Goal: Task Accomplishment & Management: Complete application form

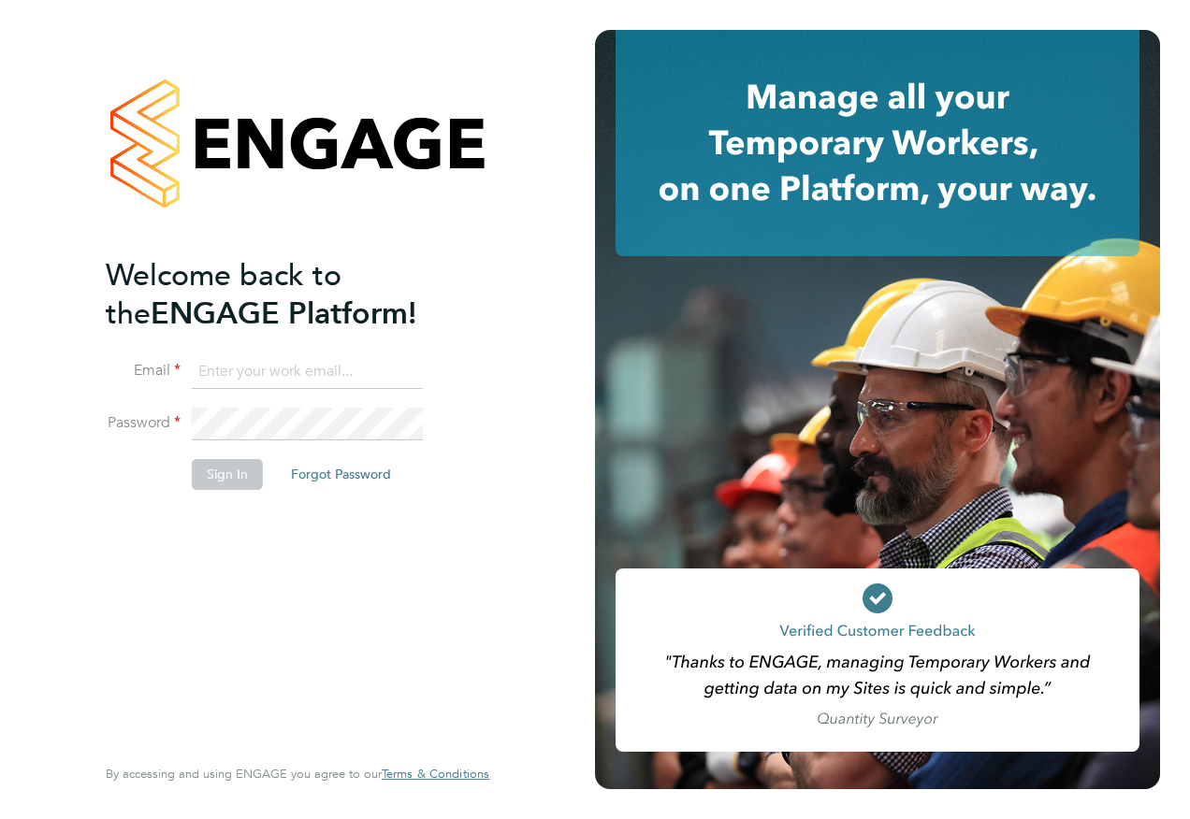
click at [305, 381] on input at bounding box center [307, 372] width 231 height 34
type input "alan.watts@hays.com"
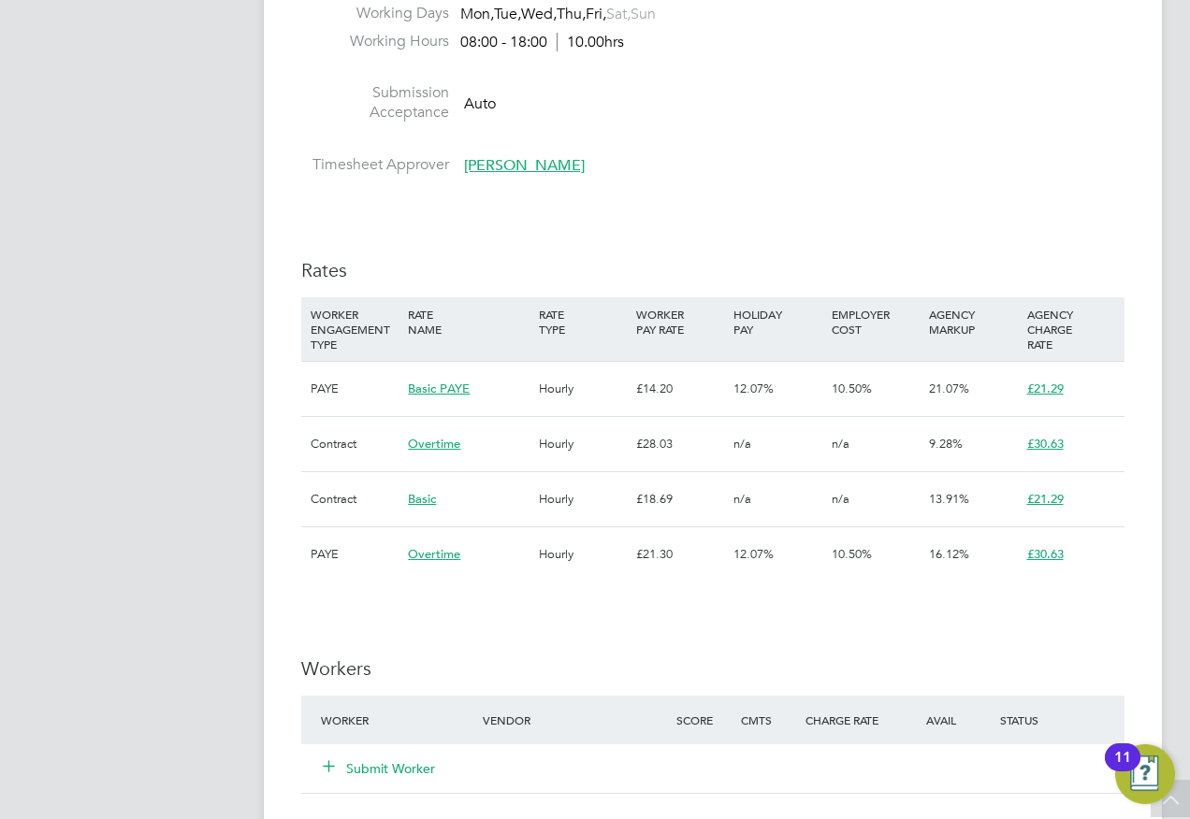
scroll to position [1403, 0]
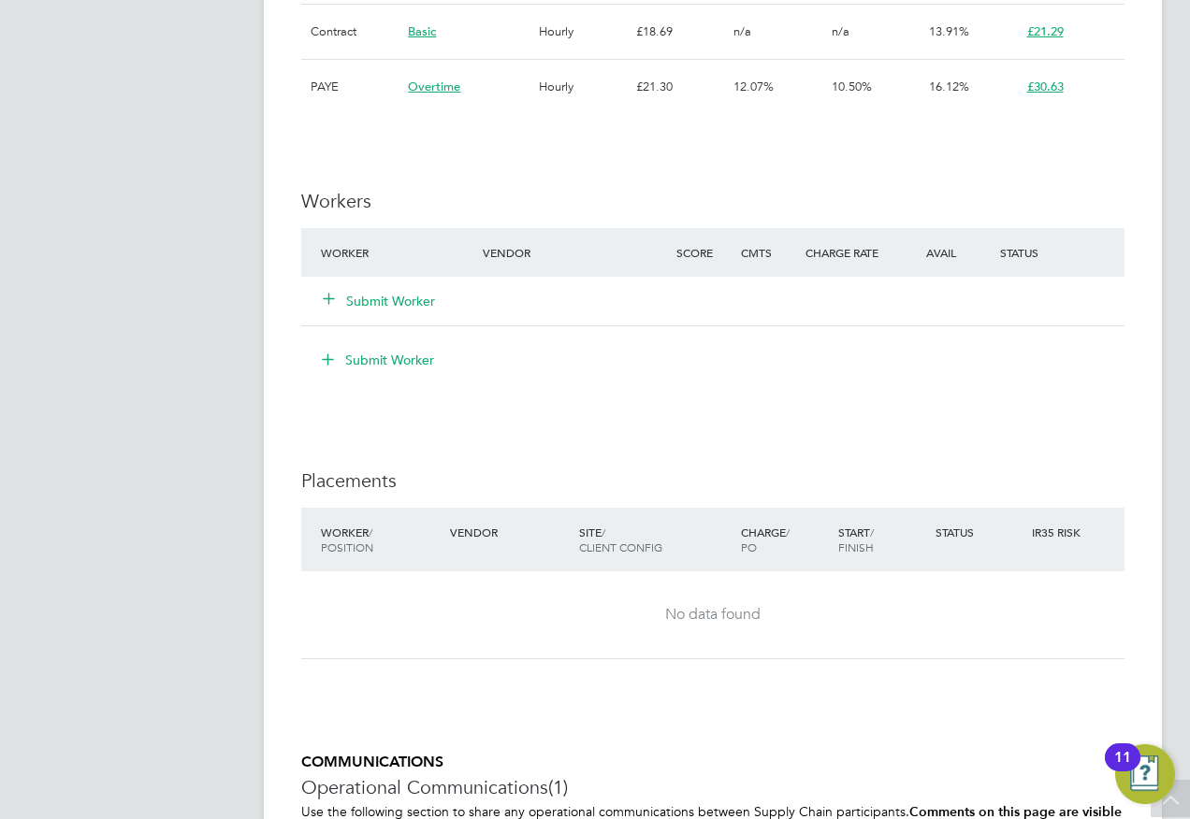
click at [404, 294] on button "Submit Worker" at bounding box center [380, 301] width 112 height 19
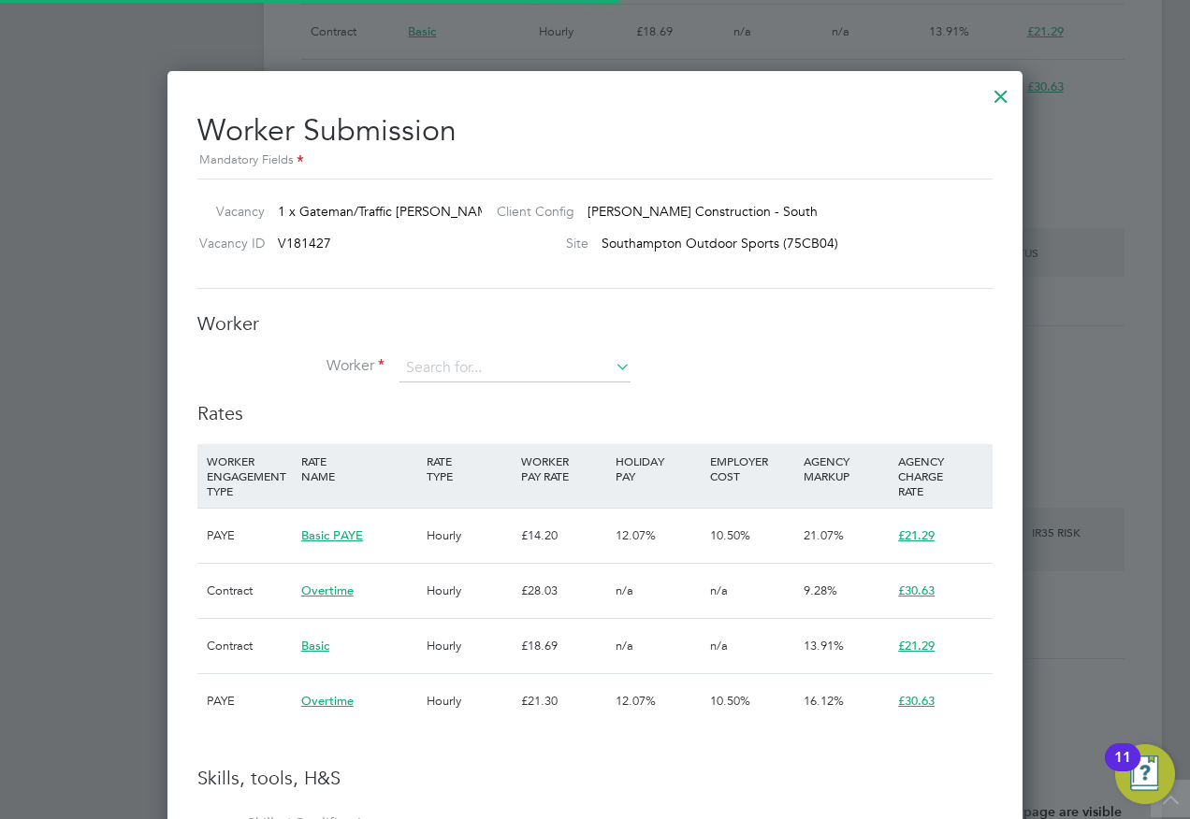
scroll to position [55, 127]
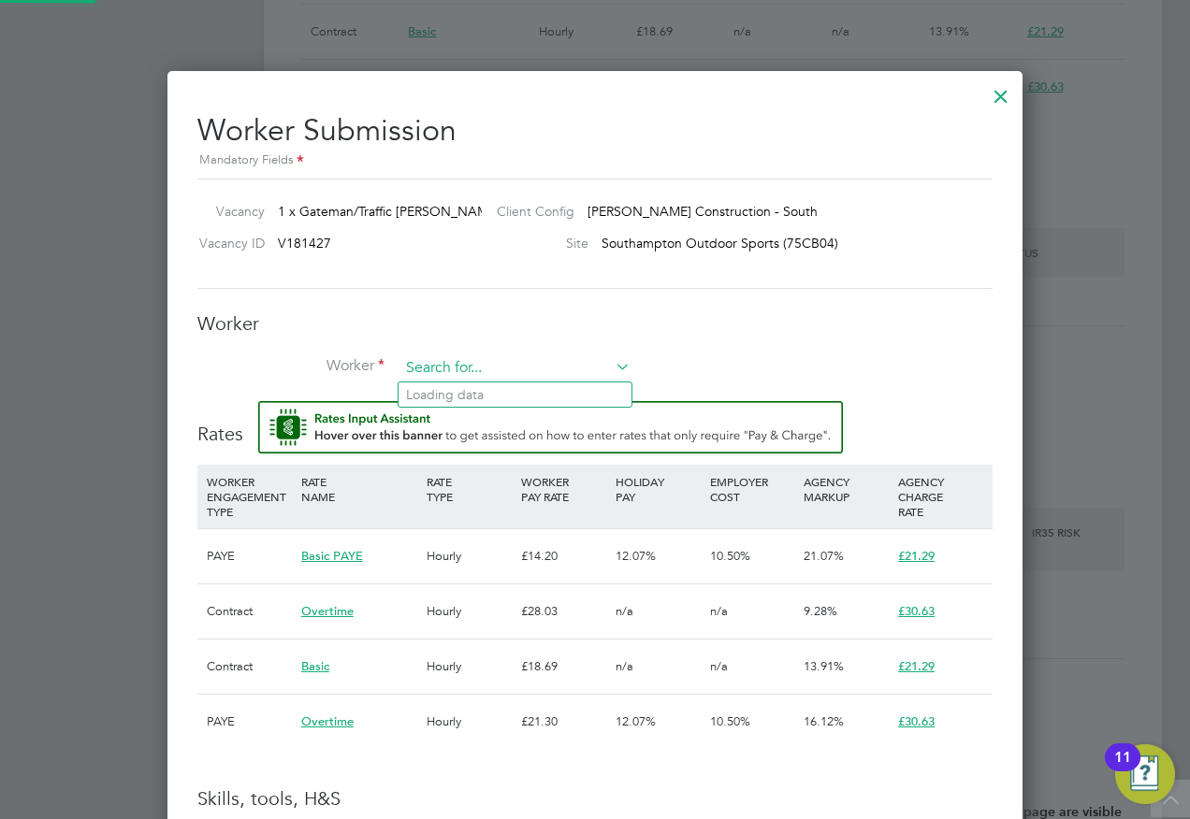
click at [439, 362] on input at bounding box center [514, 369] width 231 height 28
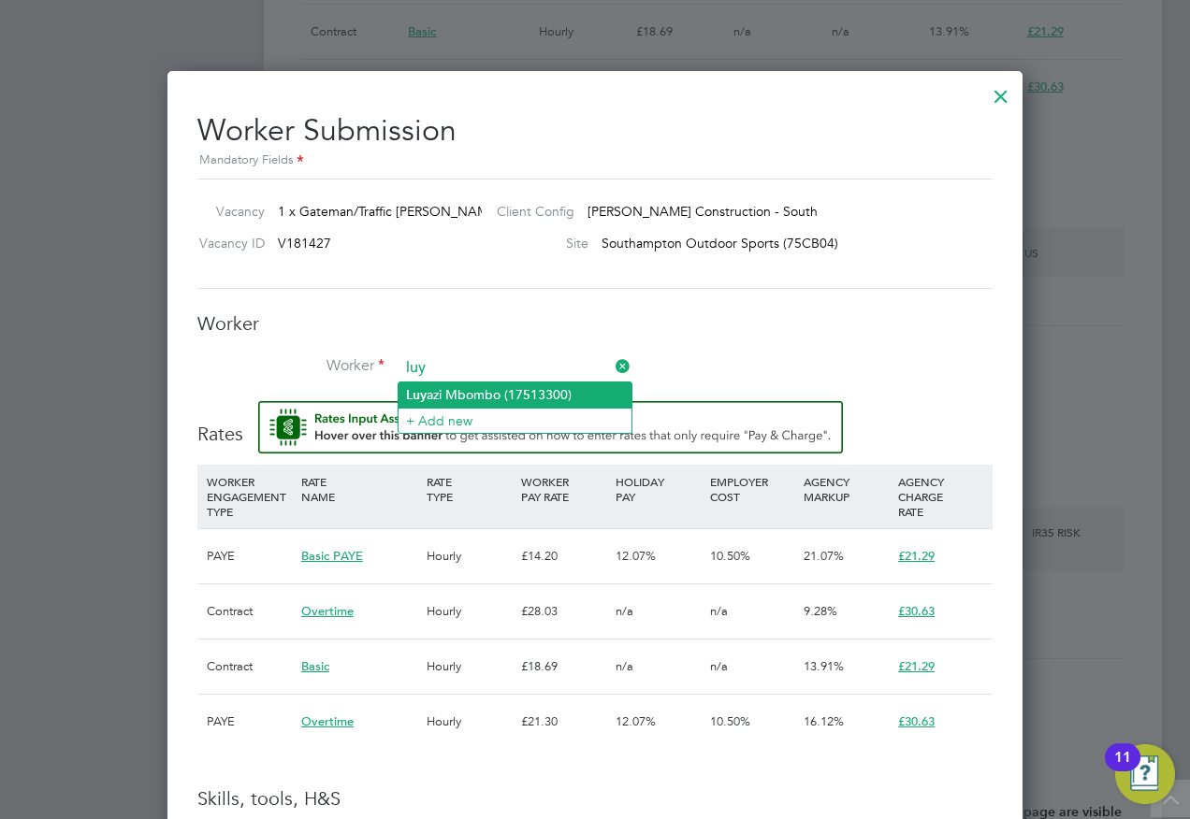
click at [475, 399] on li "Luy azi Mbombo (17513300)" at bounding box center [514, 395] width 233 height 25
type input "Luyazi Mbombo (17513300)"
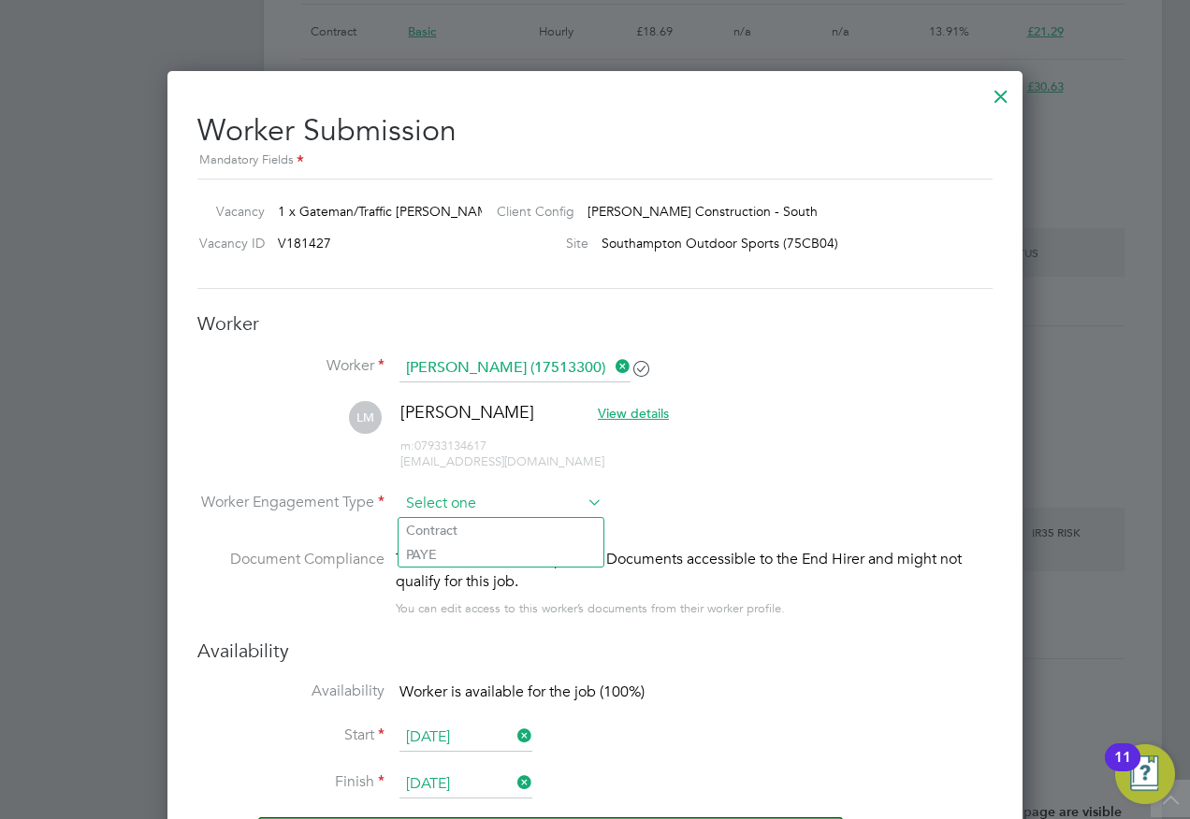
click at [481, 500] on input at bounding box center [500, 504] width 203 height 28
click at [453, 527] on li "Contract" at bounding box center [500, 530] width 205 height 24
type input "Contract"
click at [475, 497] on input at bounding box center [500, 504] width 203 height 28
click at [463, 546] on li "PAYE" at bounding box center [500, 555] width 205 height 24
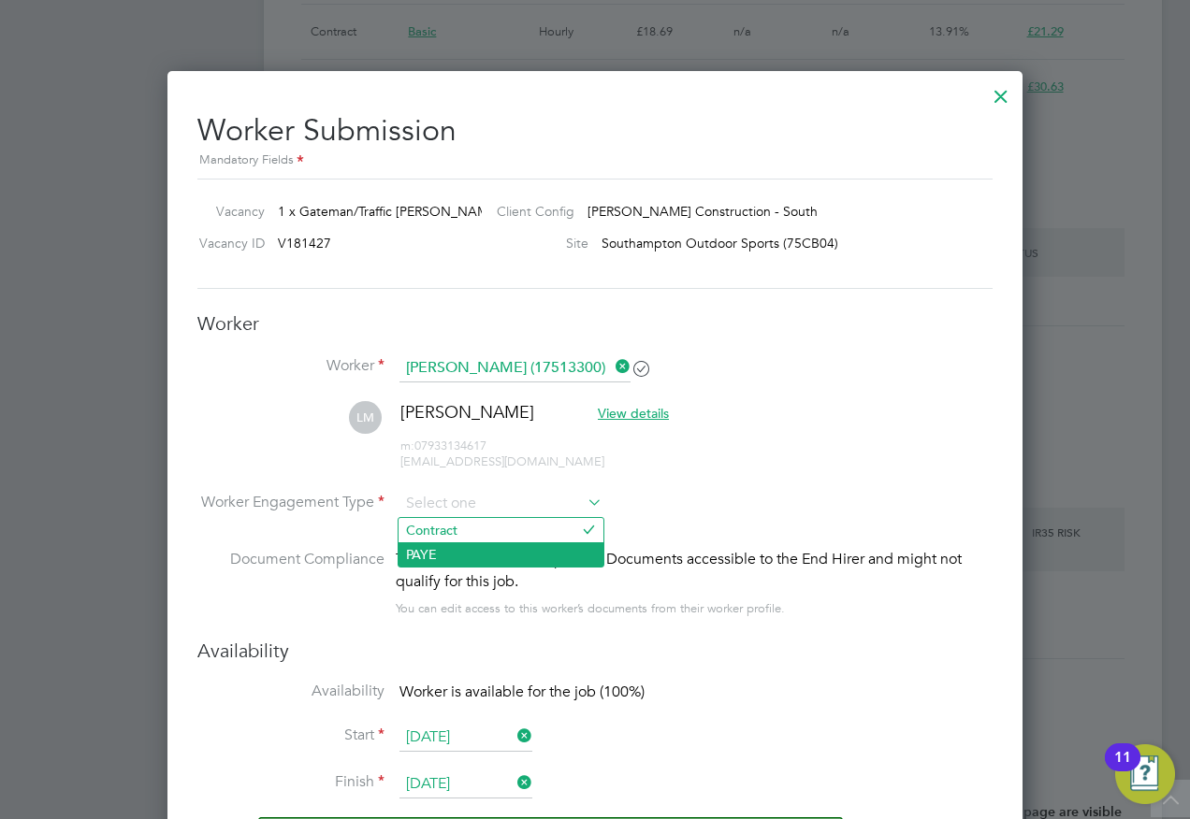
type input "PAYE"
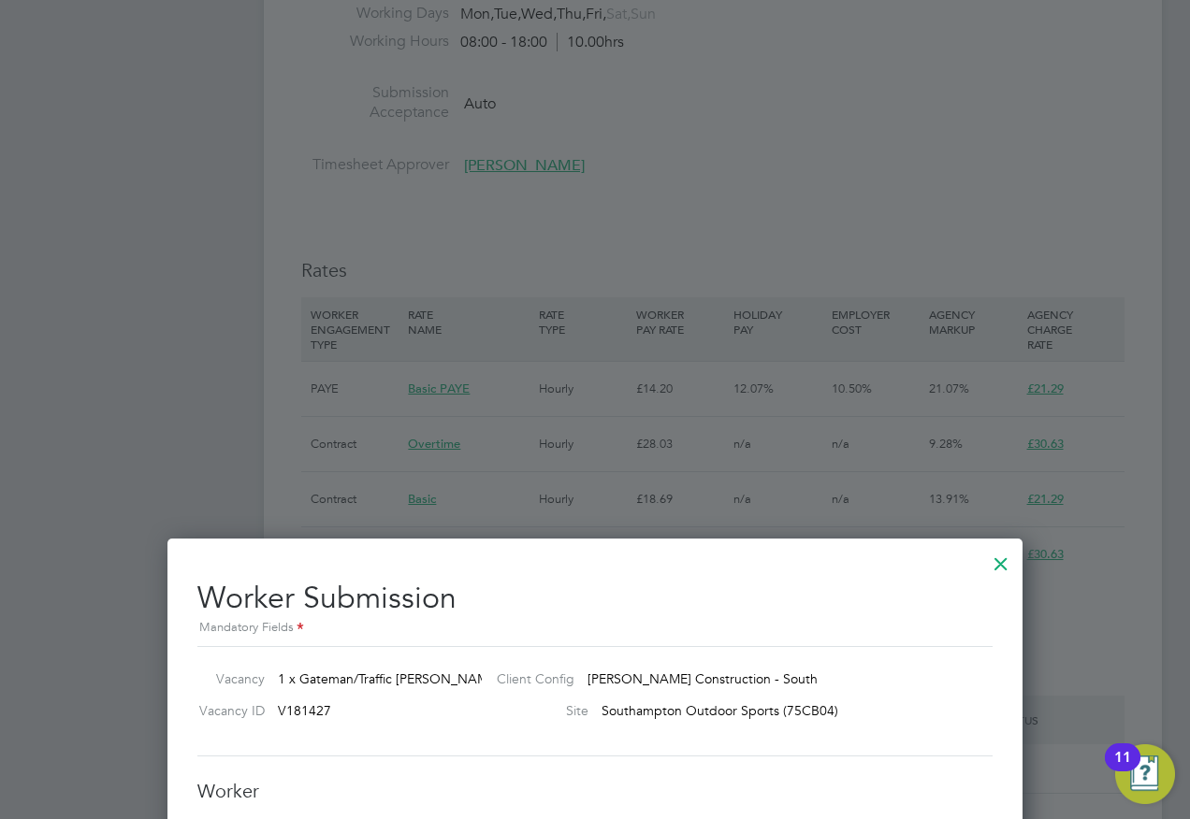
click at [1003, 570] on div at bounding box center [1001, 560] width 34 height 34
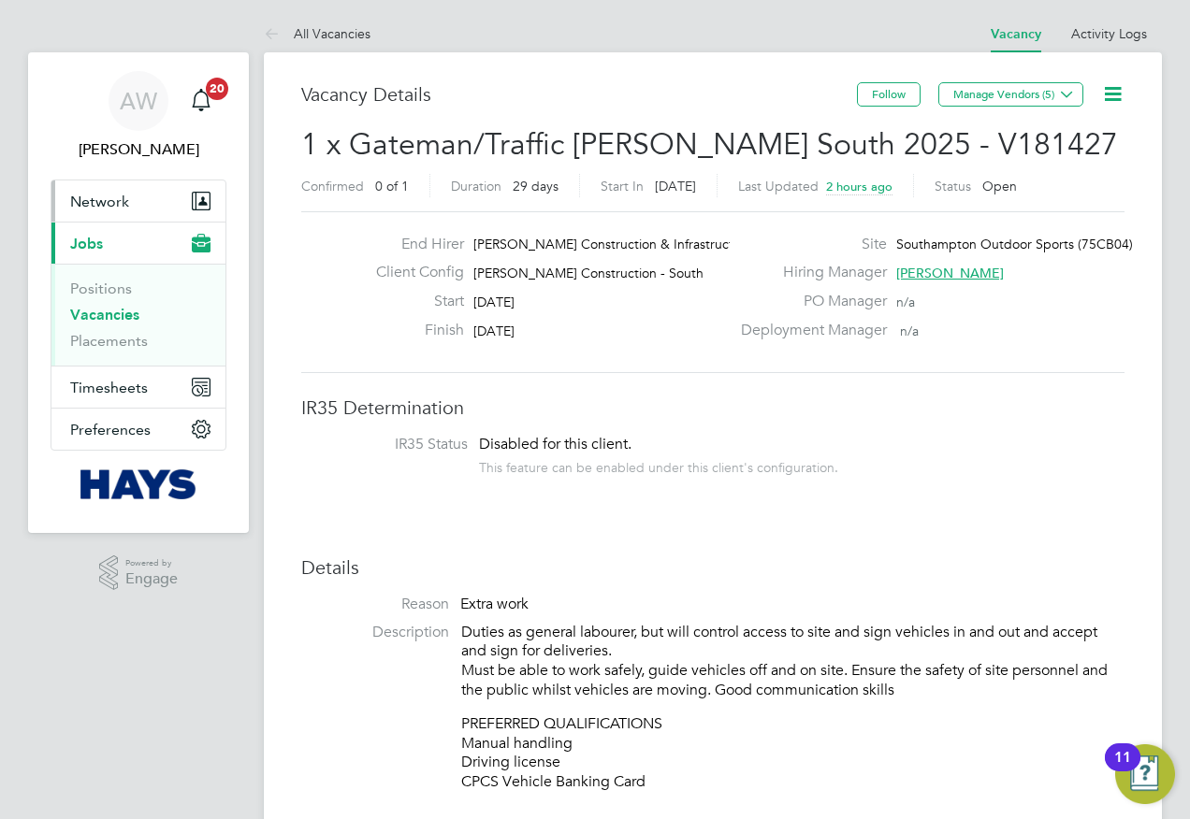
click at [151, 201] on button "Network" at bounding box center [138, 201] width 174 height 41
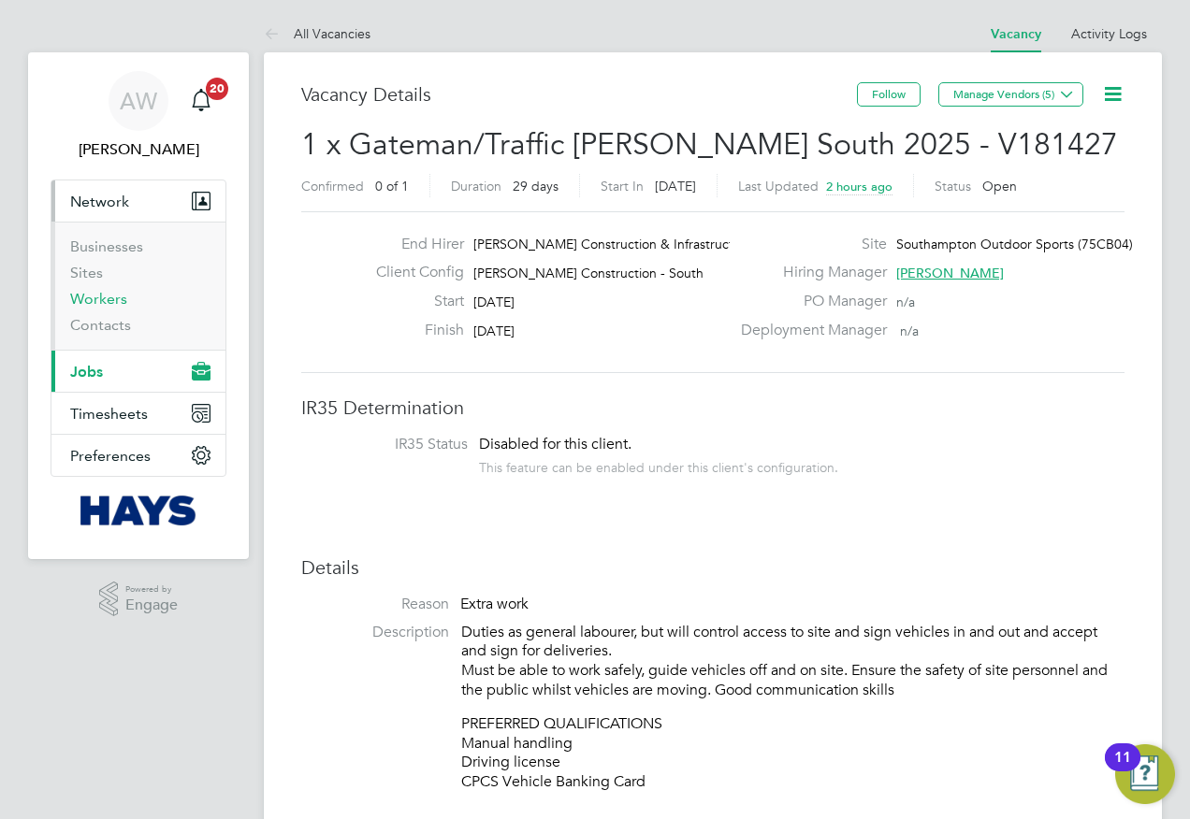
click at [120, 298] on link "Workers" at bounding box center [98, 299] width 57 height 18
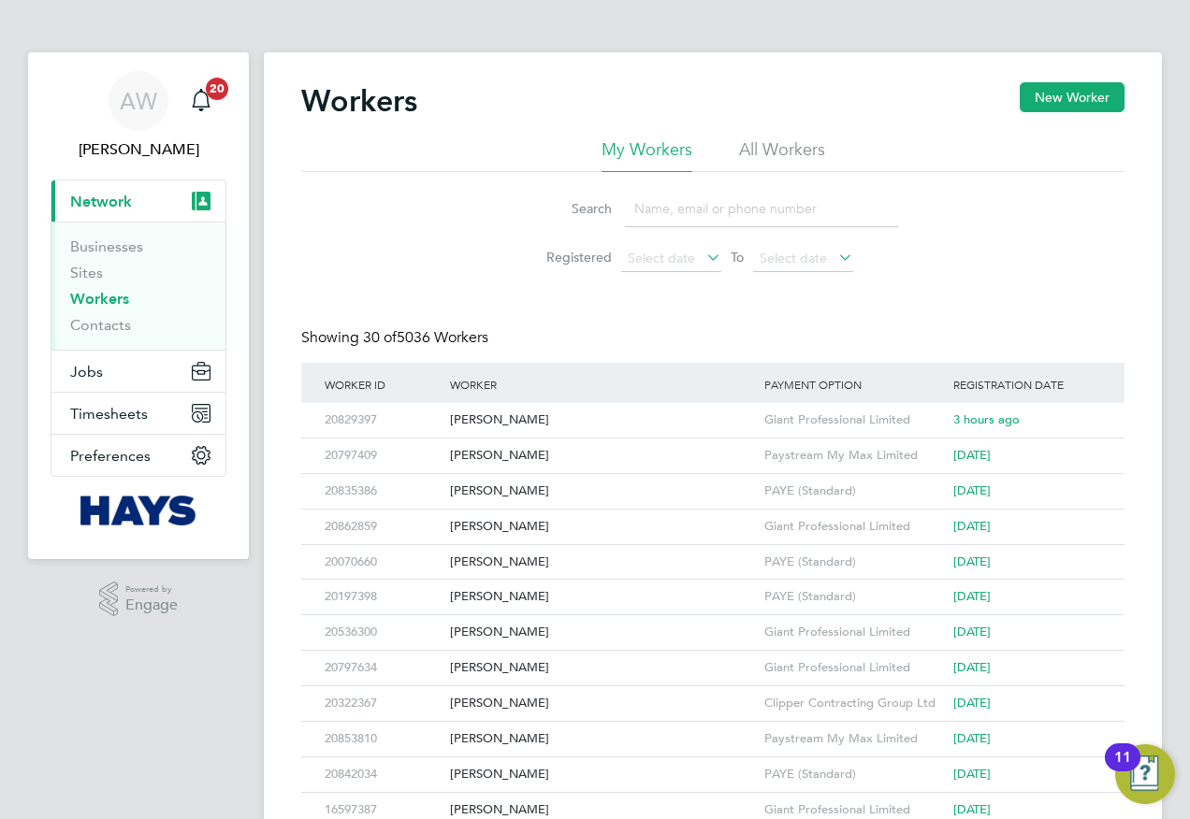
click at [683, 211] on input at bounding box center [761, 209] width 273 height 36
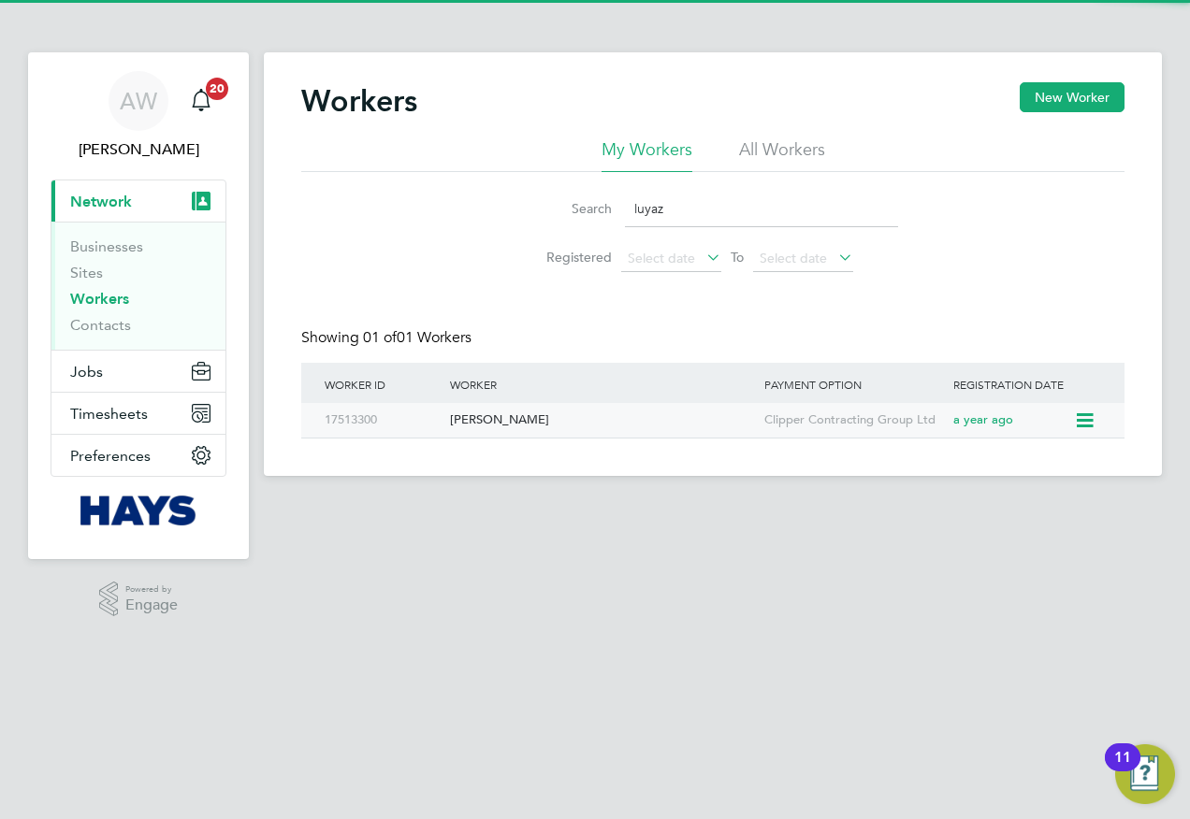
type input "luyaz"
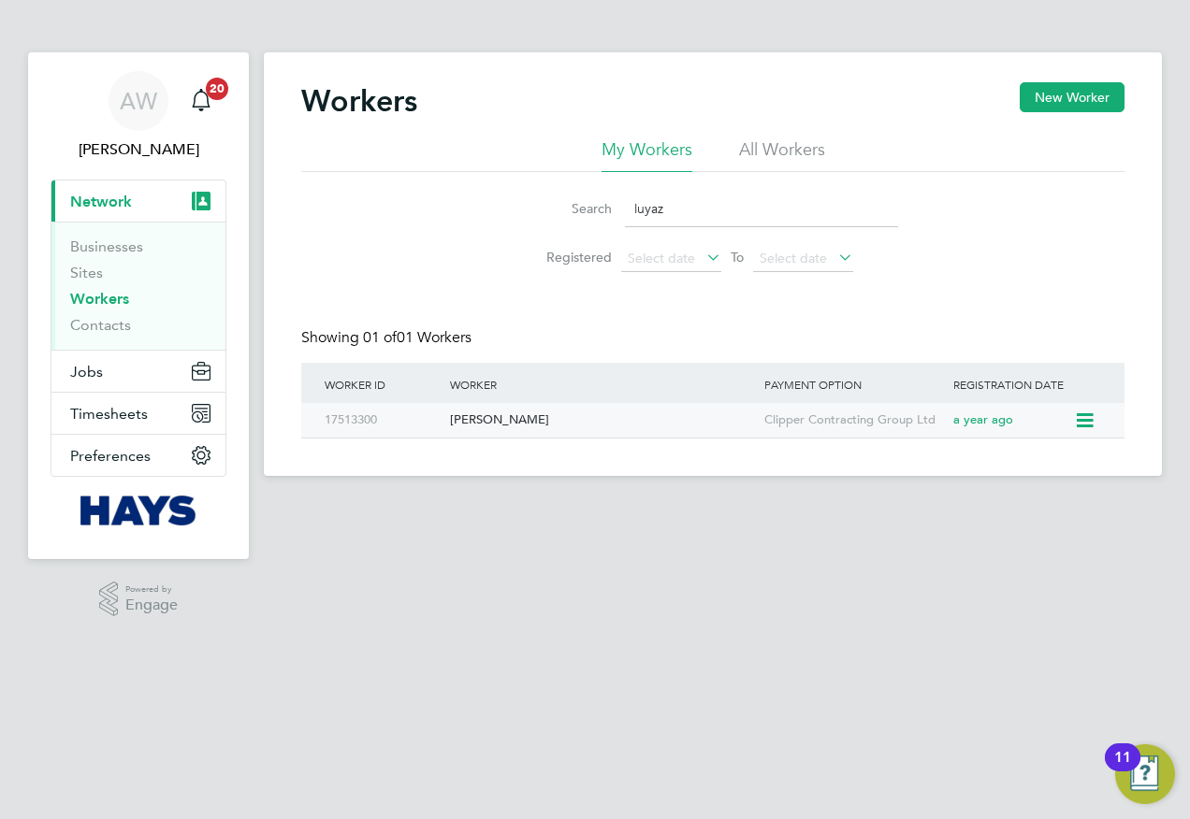
click at [516, 417] on div "[PERSON_NAME]" at bounding box center [602, 420] width 314 height 35
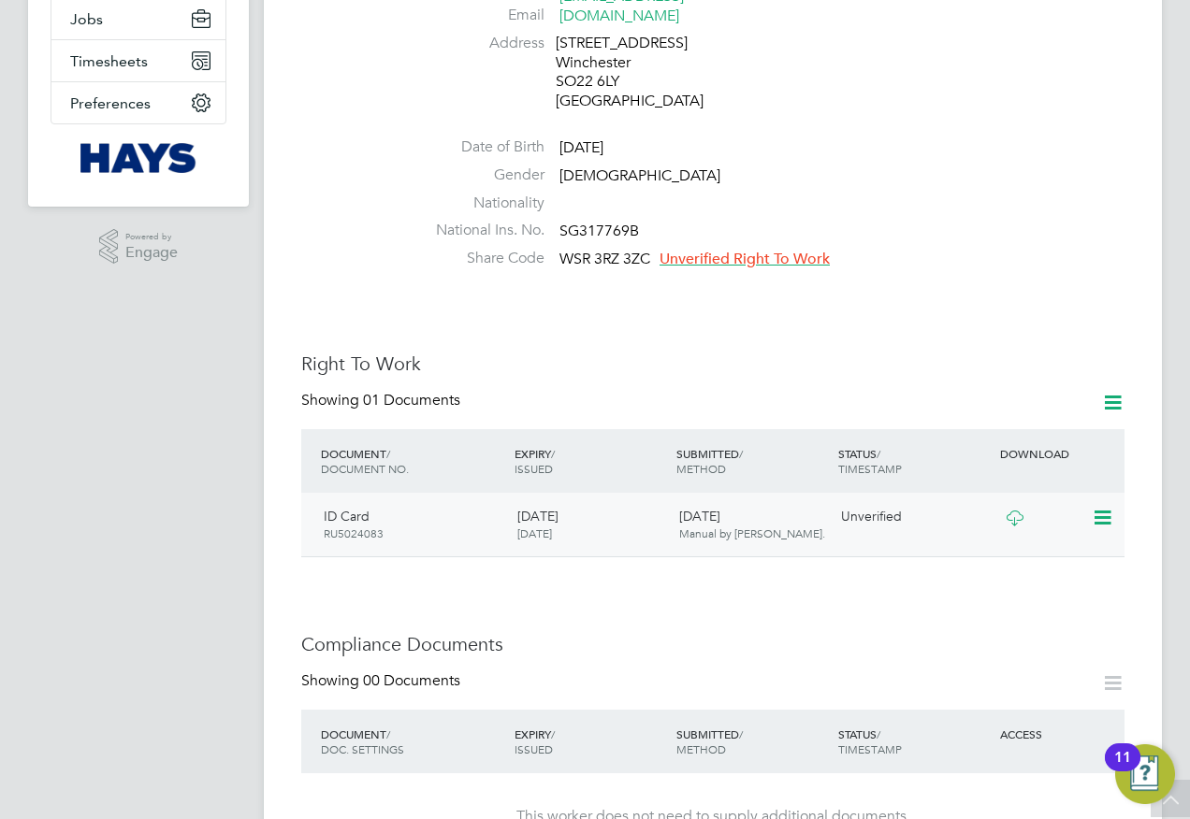
scroll to position [468, 0]
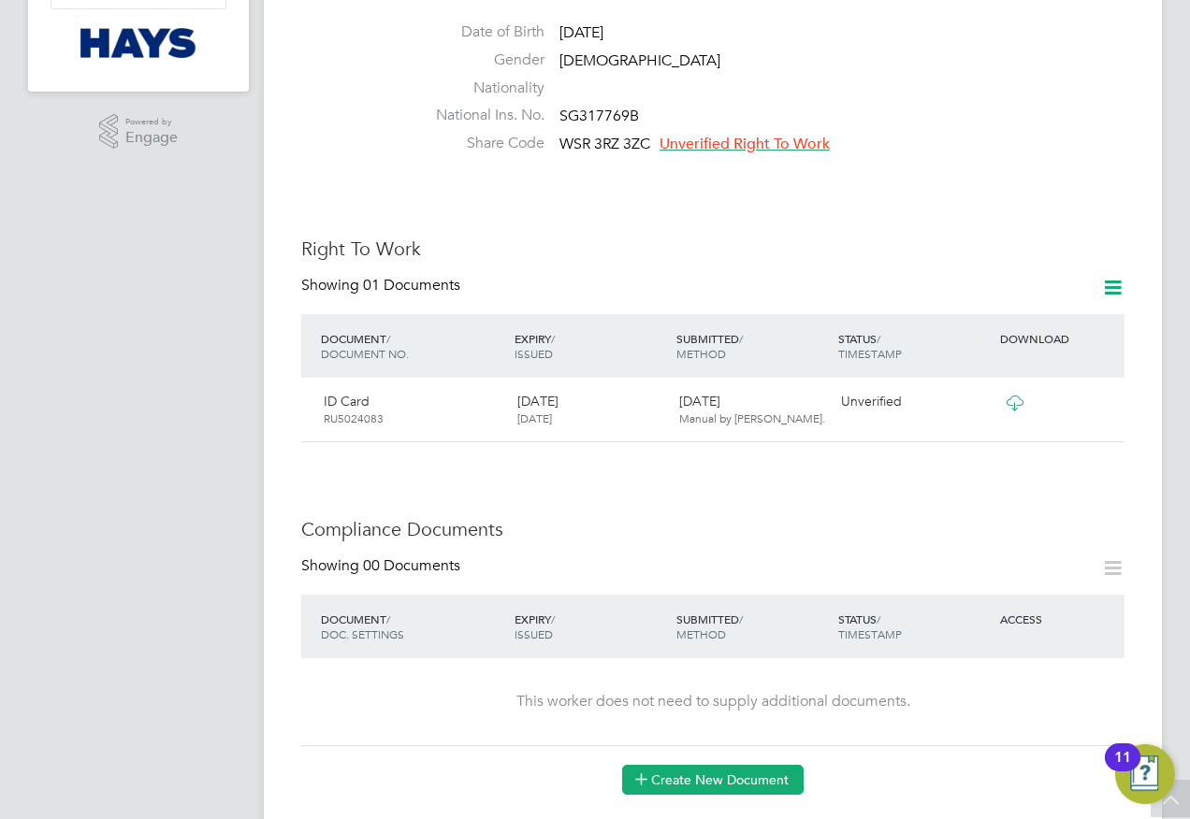
click at [725, 765] on button "Create New Document" at bounding box center [712, 780] width 181 height 30
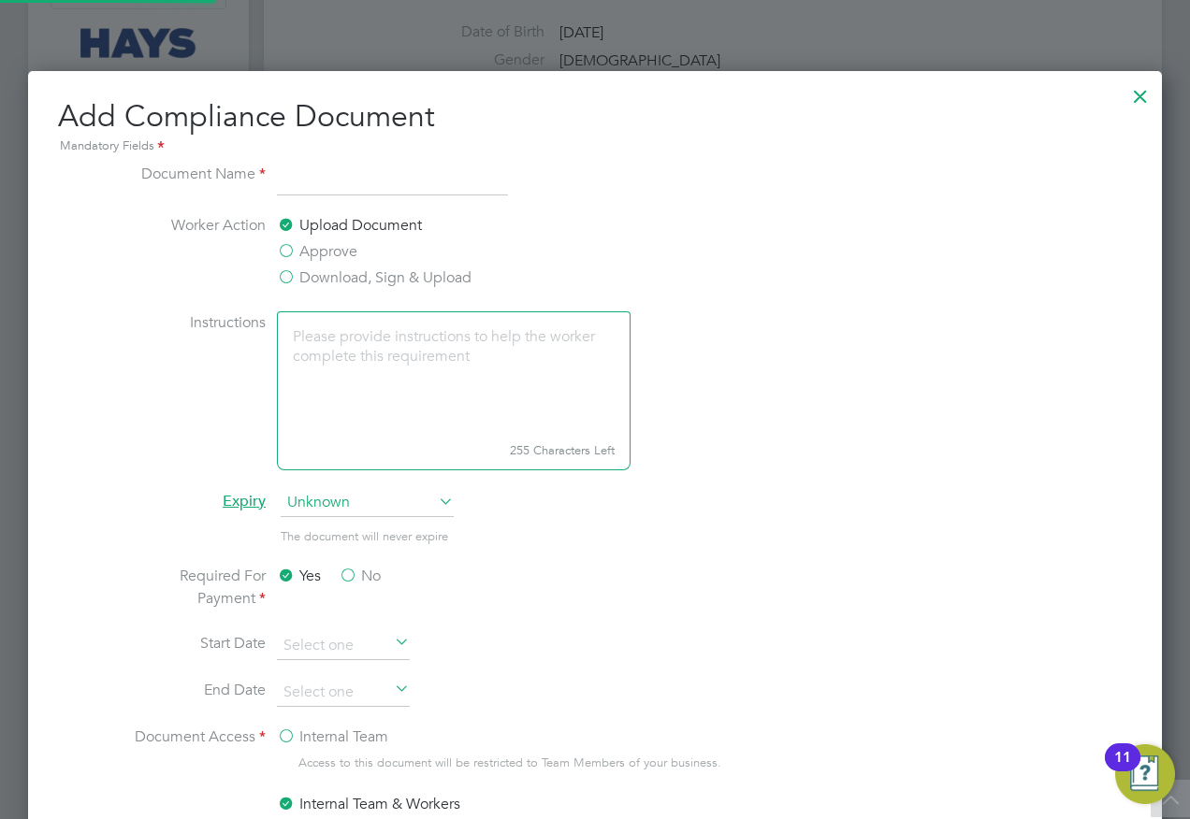
scroll to position [982, 1135]
click at [1144, 100] on div at bounding box center [1140, 92] width 34 height 34
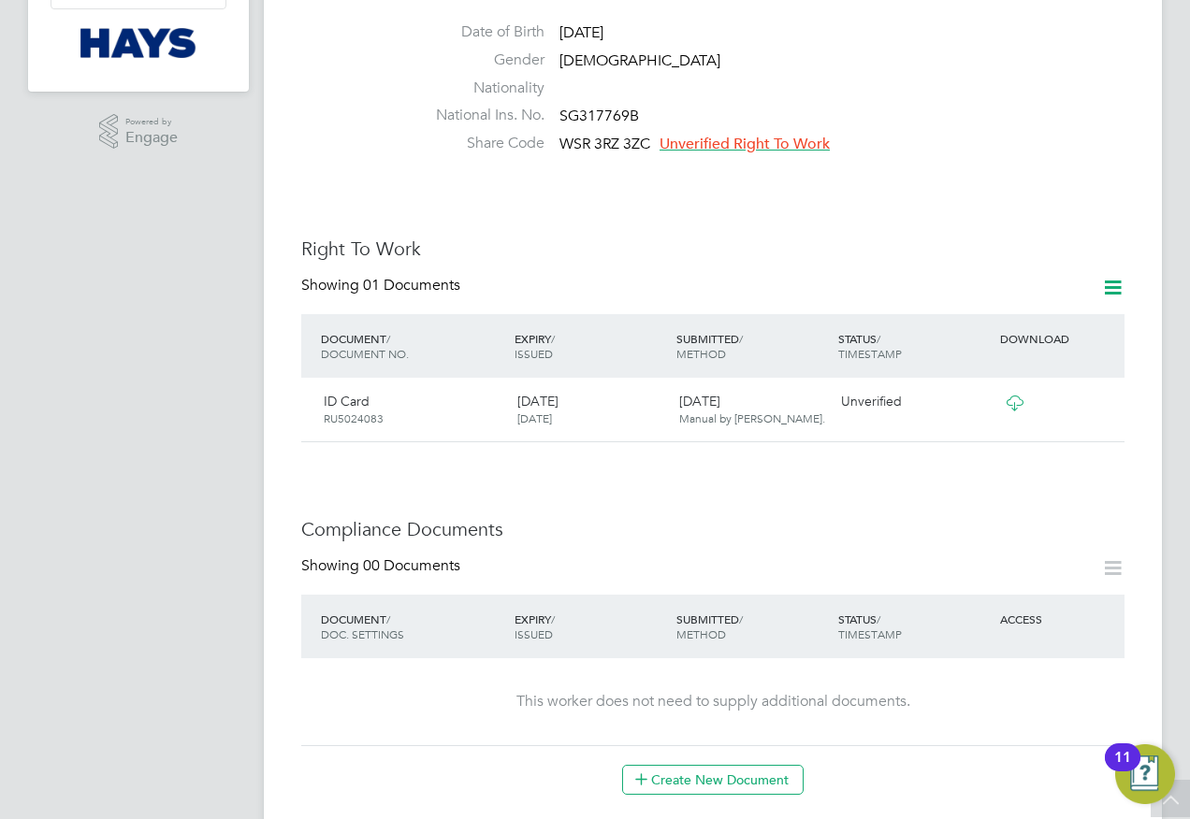
click at [184, 182] on app-navbar "AW [PERSON_NAME] Notifications 20 Applications: Current page: Network Businesse…" at bounding box center [138, 605] width 221 height 2041
click at [1108, 392] on icon at bounding box center [1101, 403] width 19 height 22
click at [880, 469] on div "Worker Details Follow [PERSON_NAME] m: 07933134617 Personal Details ID 17513300…" at bounding box center [712, 573] width 823 height 1916
click at [1018, 396] on icon at bounding box center [1014, 403] width 23 height 15
click at [730, 765] on button "Create New Document" at bounding box center [712, 780] width 181 height 30
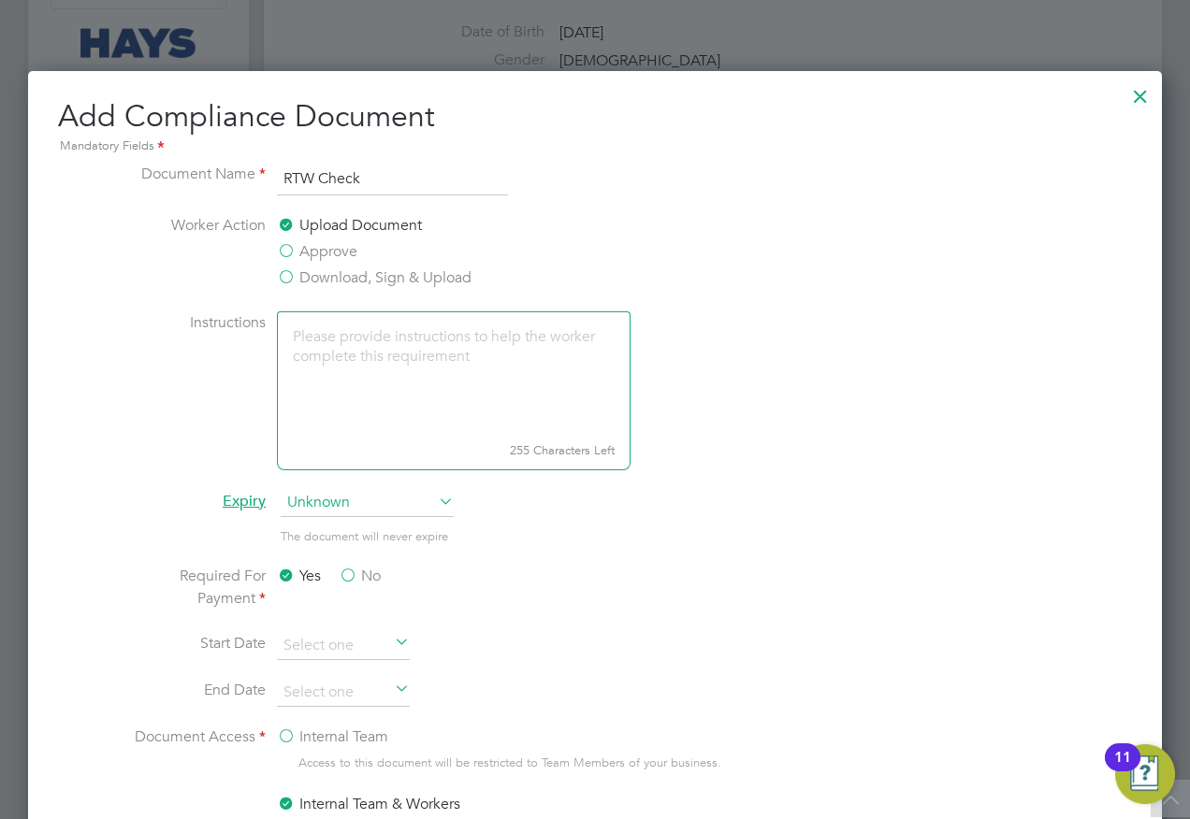
type input "RTW Check"
click at [1138, 94] on div at bounding box center [1140, 92] width 34 height 34
